Goal: Information Seeking & Learning: Learn about a topic

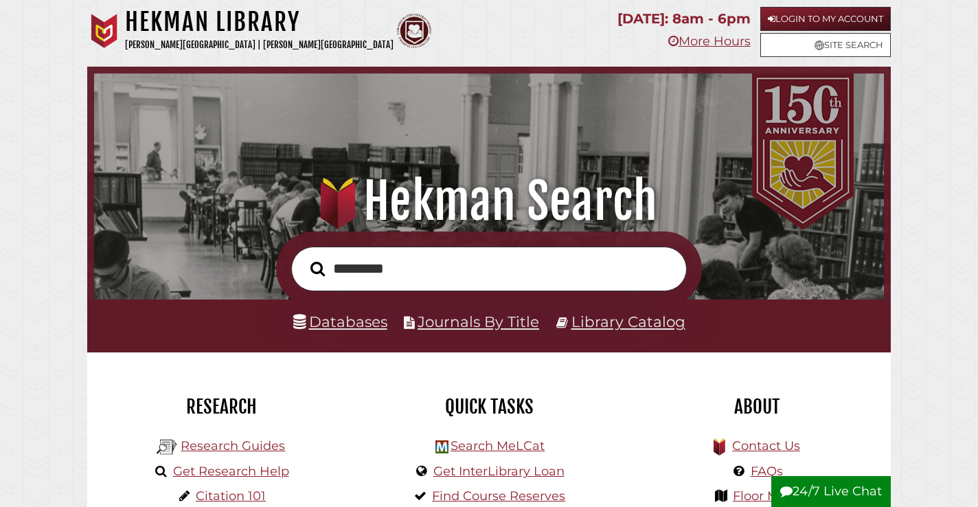
scroll to position [261, 783]
type input "*"
type input "**********"
click at [304, 258] on button "Search" at bounding box center [318, 269] width 28 height 23
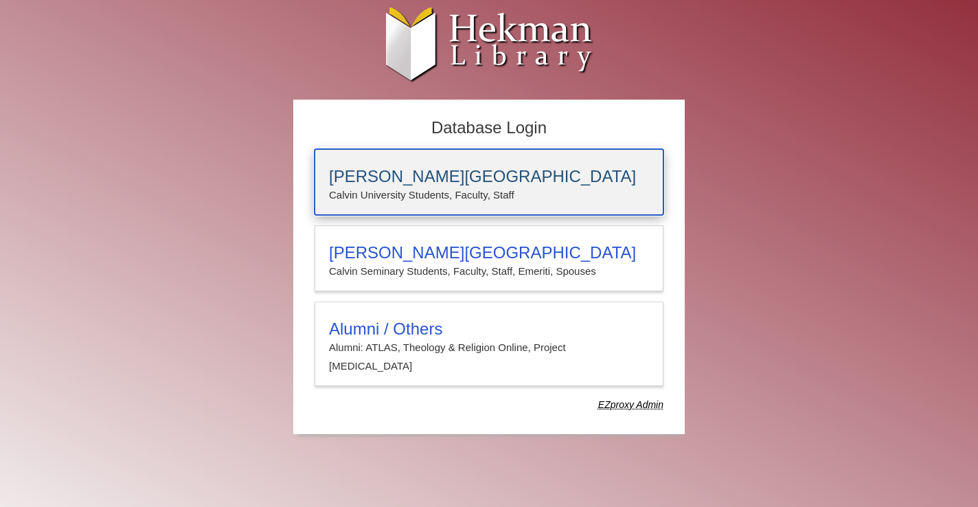
click at [499, 177] on h3 "Calvin University" at bounding box center [489, 176] width 320 height 19
click at [372, 204] on div "Calvin University Calvin University Students, Faculty, Staff" at bounding box center [489, 182] width 349 height 66
click at [541, 205] on div "Calvin University Calvin University Students, Faculty, Staff" at bounding box center [489, 182] width 349 height 66
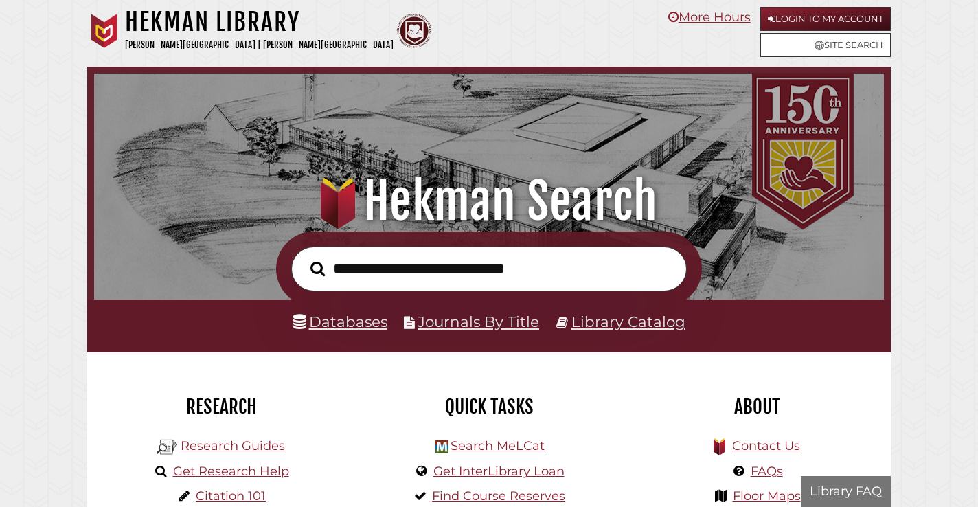
scroll to position [261, 783]
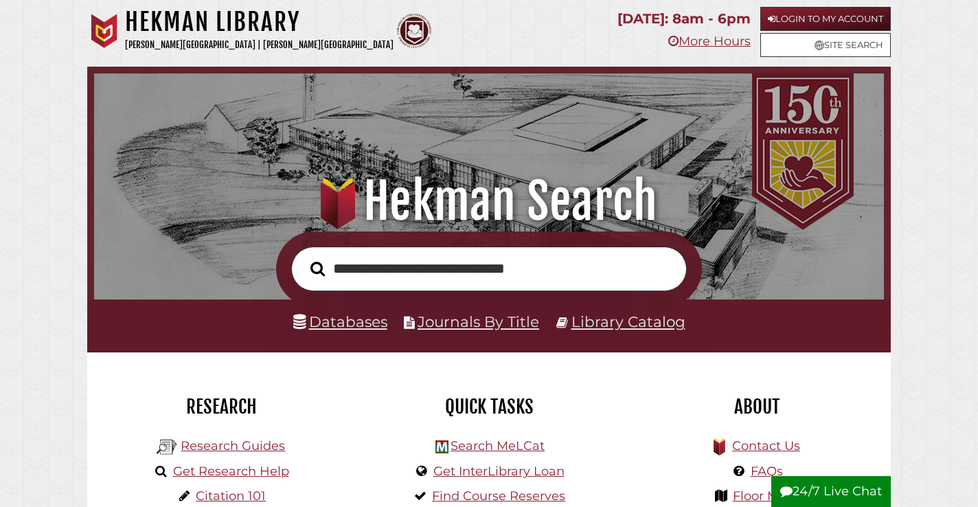
type input "**********"
click at [304, 258] on button "Search" at bounding box center [318, 269] width 28 height 23
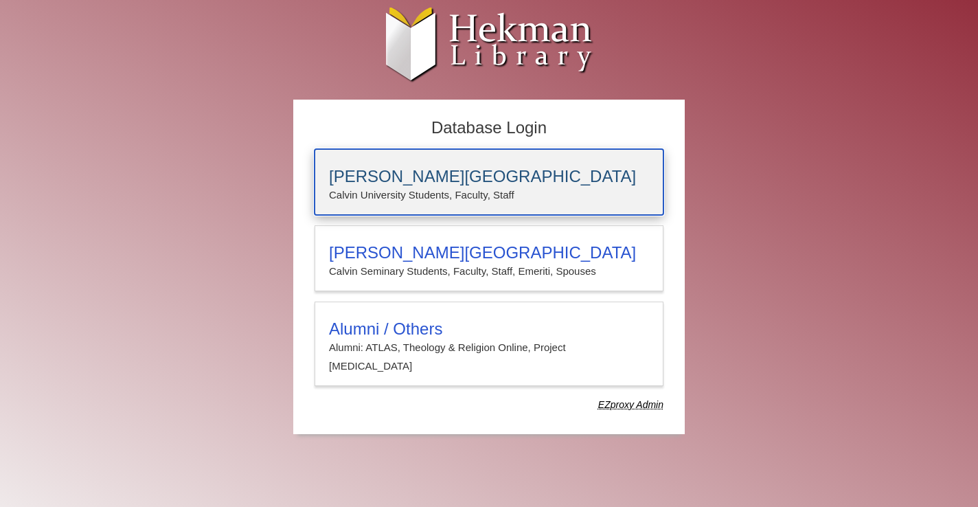
click at [568, 186] on p "Calvin University Students, Faculty, Staff" at bounding box center [489, 195] width 320 height 18
